Goal: Information Seeking & Learning: Learn about a topic

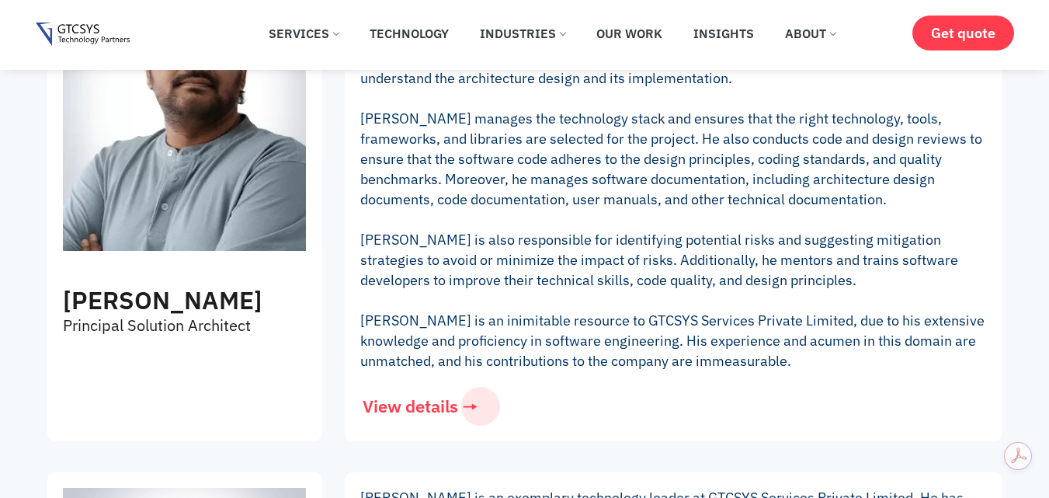
scroll to position [2019, 0]
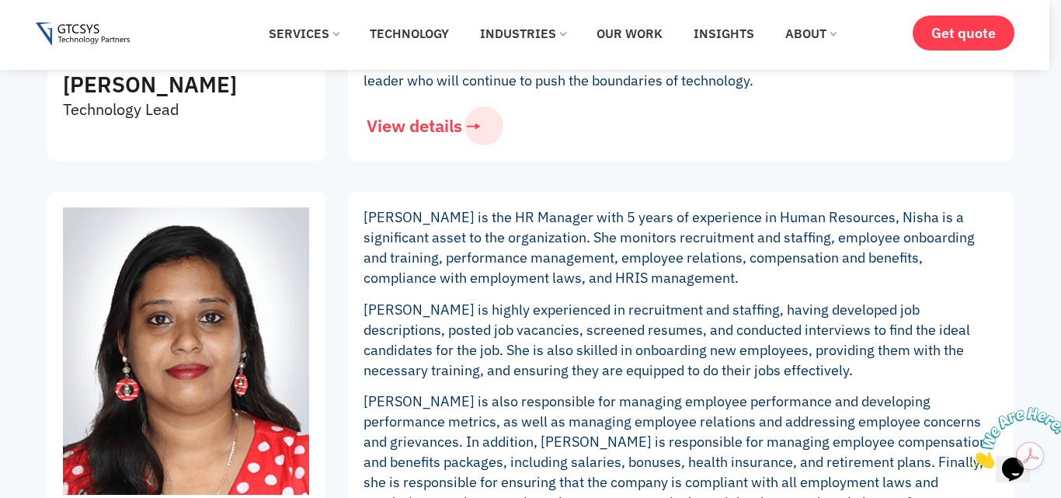
click at [50, 348] on div "Nisha Mathew HR Manager" at bounding box center [185, 449] width 277 height 514
drag, startPoint x: 50, startPoint y: 348, endPoint x: 763, endPoint y: 113, distance: 750.5
click at [72, 221] on img at bounding box center [186, 350] width 246 height 287
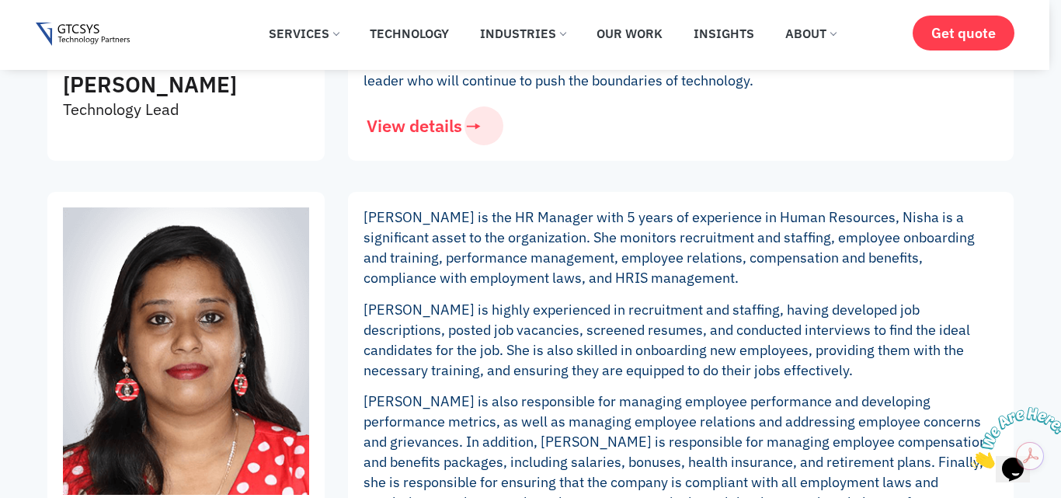
drag, startPoint x: 71, startPoint y: 193, endPoint x: 72, endPoint y: 221, distance: 28.0
click at [72, 221] on img at bounding box center [186, 350] width 246 height 287
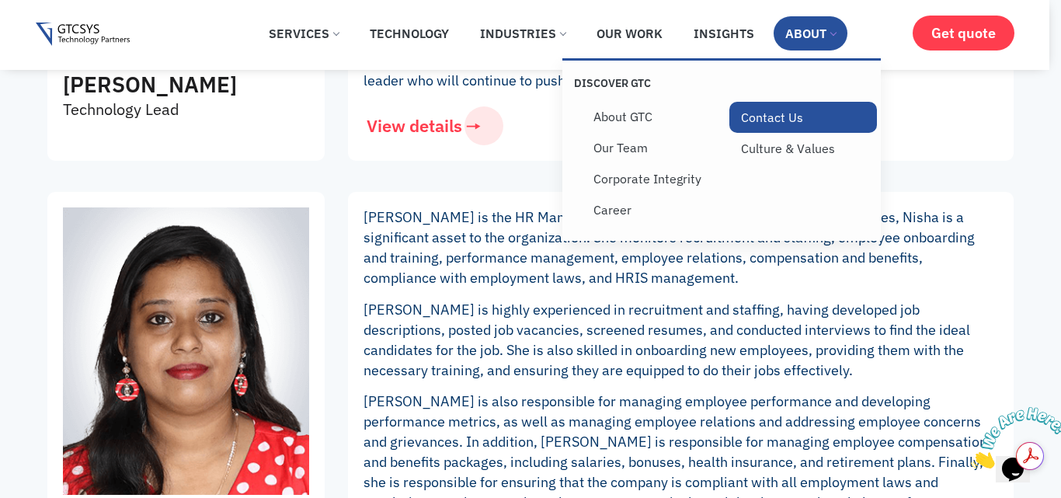
click at [760, 121] on link "Contact Us" at bounding box center [803, 117] width 148 height 31
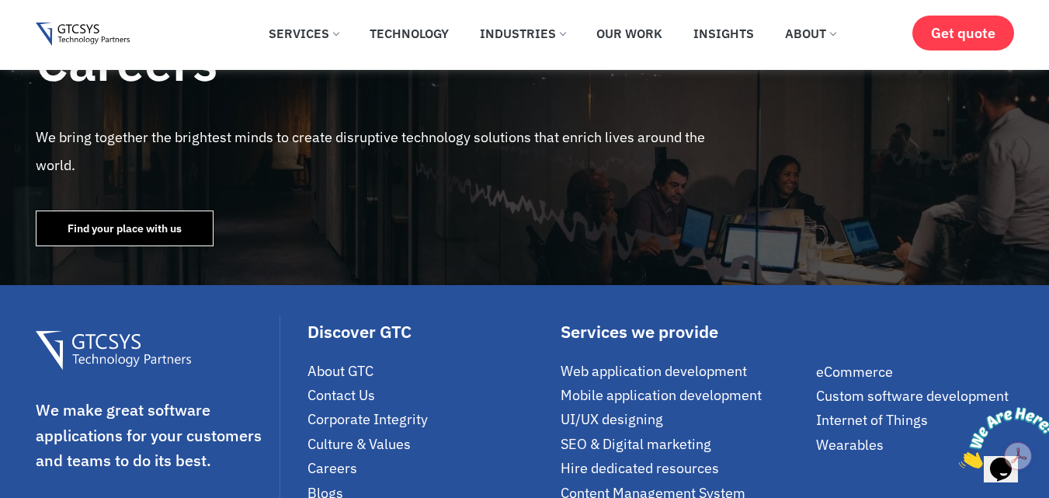
scroll to position [2097, 0]
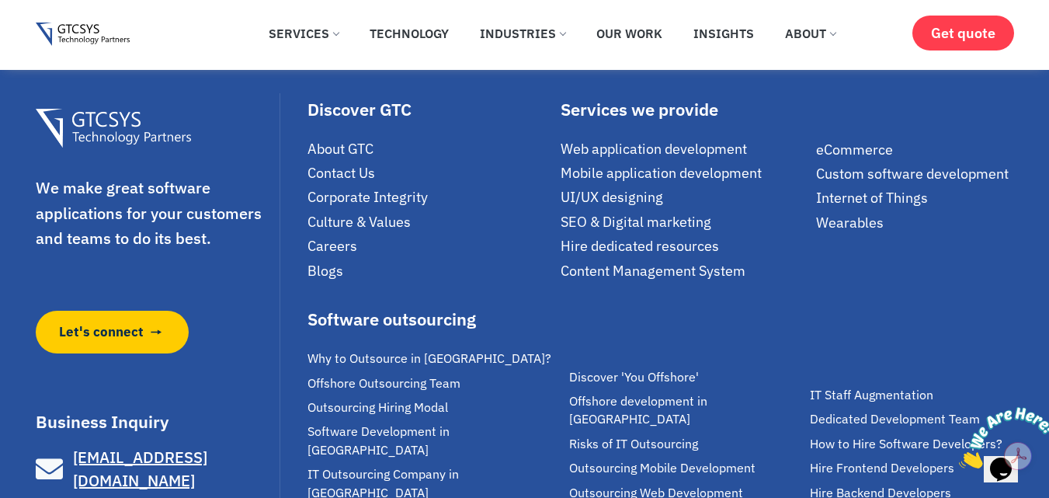
click at [334, 246] on span "Careers" at bounding box center [333, 246] width 50 height 18
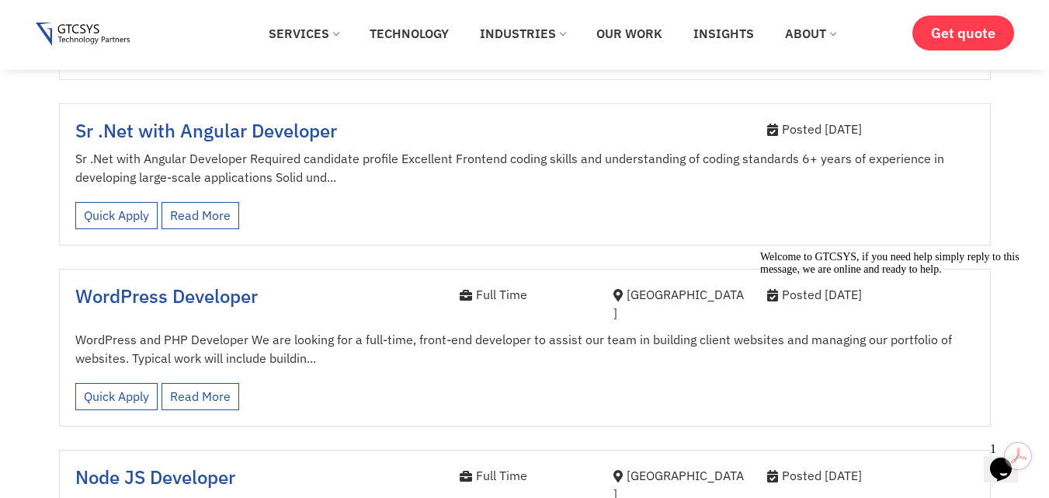
scroll to position [2563, 0]
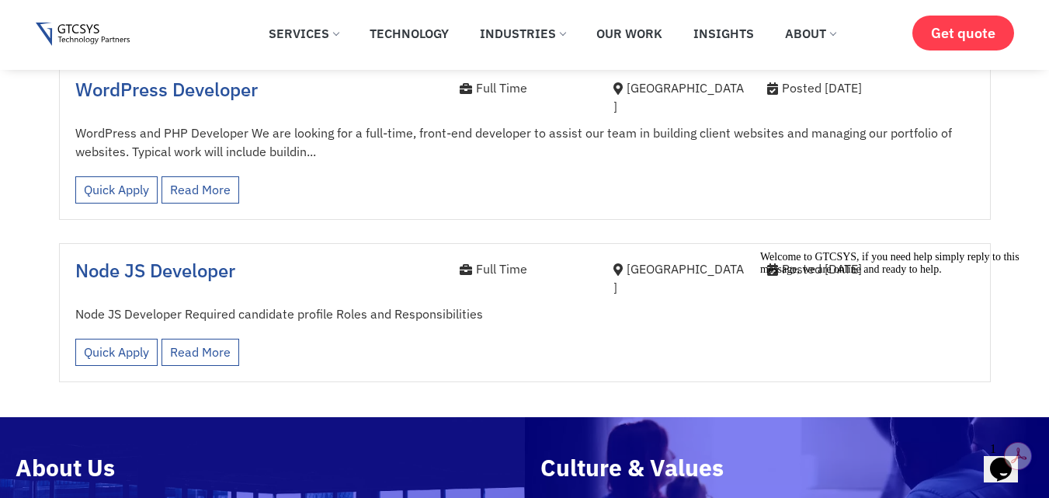
click at [343, 304] on div "Node JS Developer Required candidate profile Roles and Responsibilities Quick A…" at bounding box center [524, 338] width 899 height 69
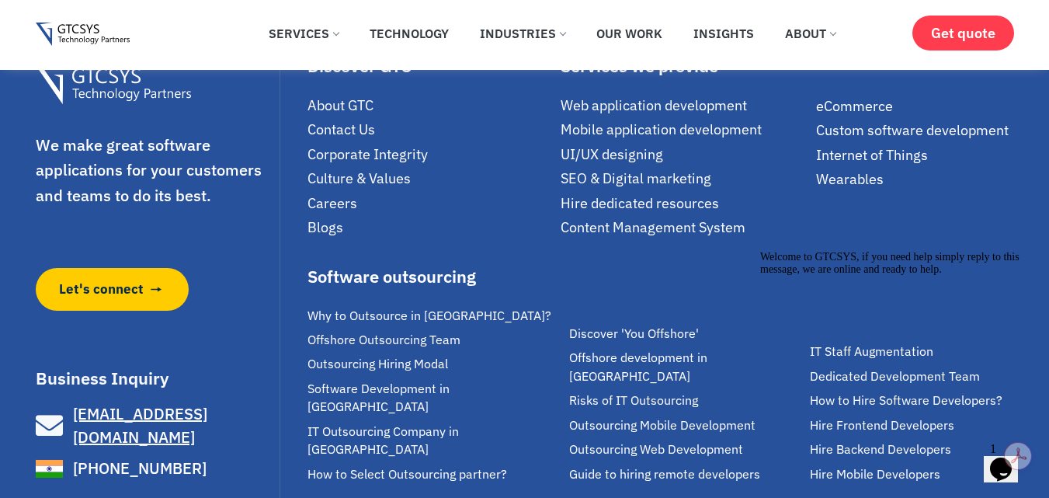
click at [343, 291] on div "Why to Outsource in [GEOGRAPHIC_DATA]? Offshore Outsourcing Team Outsourcing Hi…" at bounding box center [435, 387] width 255 height 193
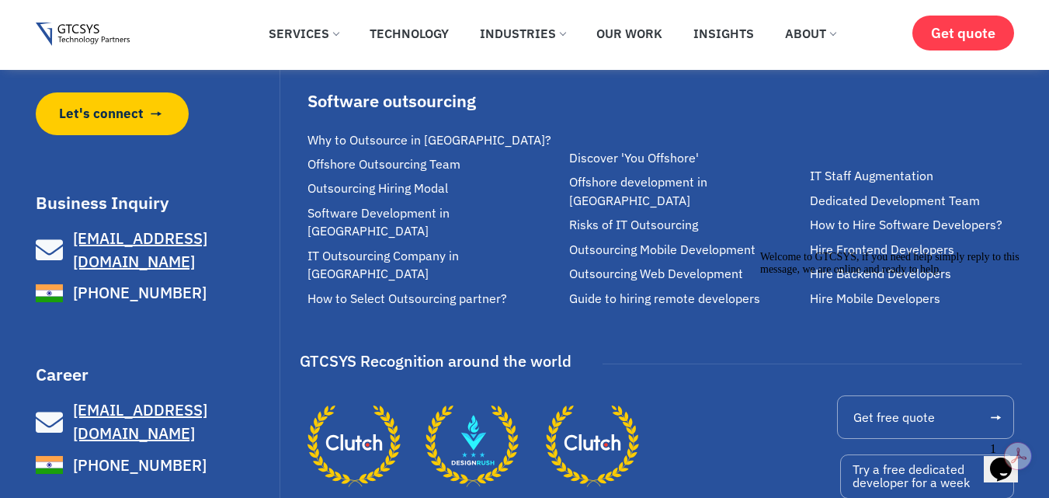
scroll to position [3395, 0]
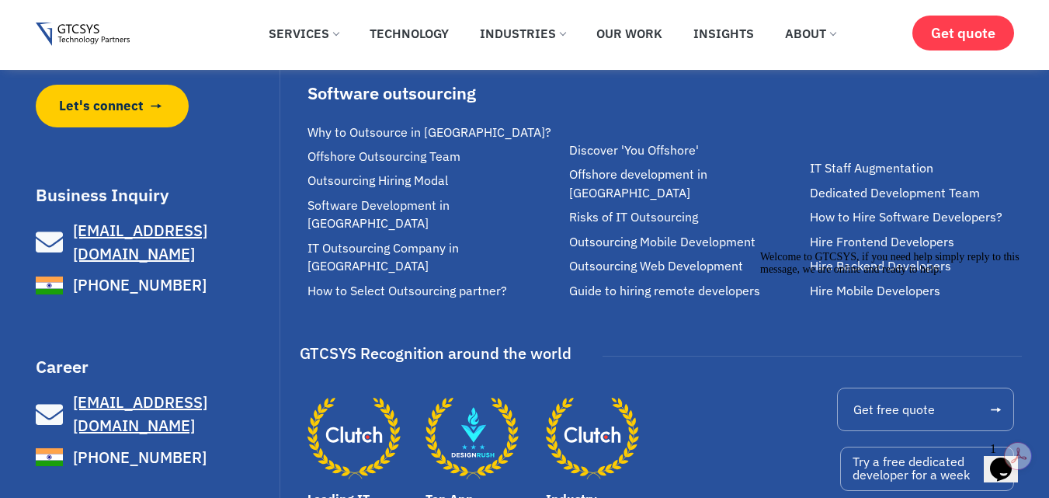
click at [343, 241] on div "Discover GTC About GTC Contact Us Corporate Integrity Culture & Values Careers …" at bounding box center [655, 209] width 734 height 687
